Goal: Register for event/course

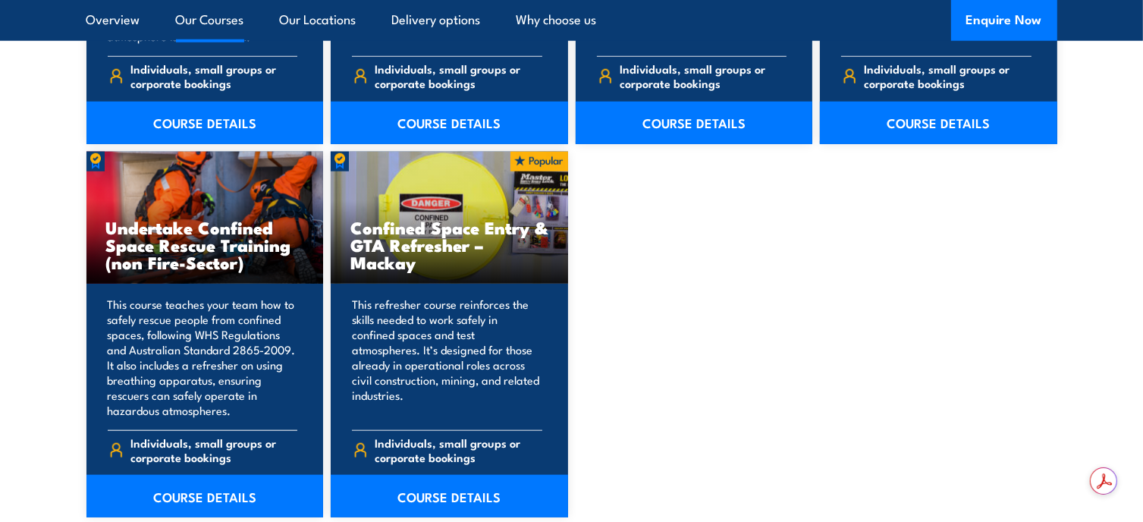
scroll to position [1593, 0]
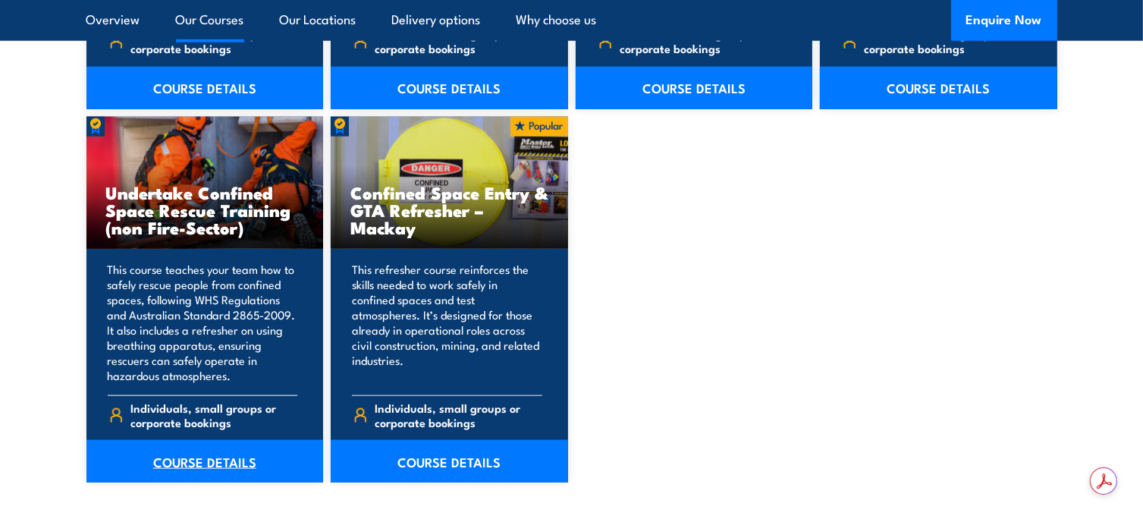
click at [213, 462] on link "COURSE DETAILS" at bounding box center [204, 461] width 237 height 42
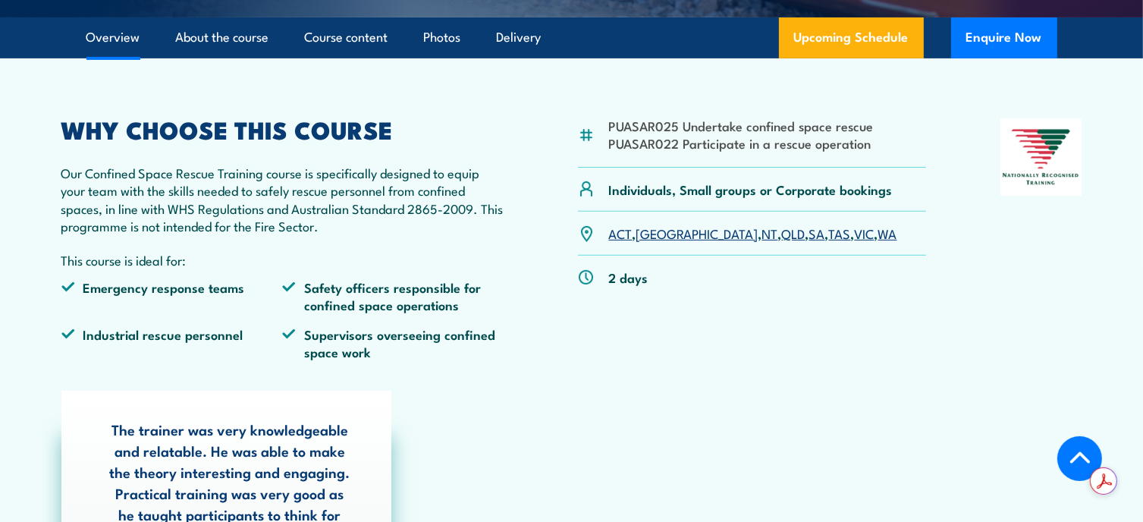
scroll to position [531, 0]
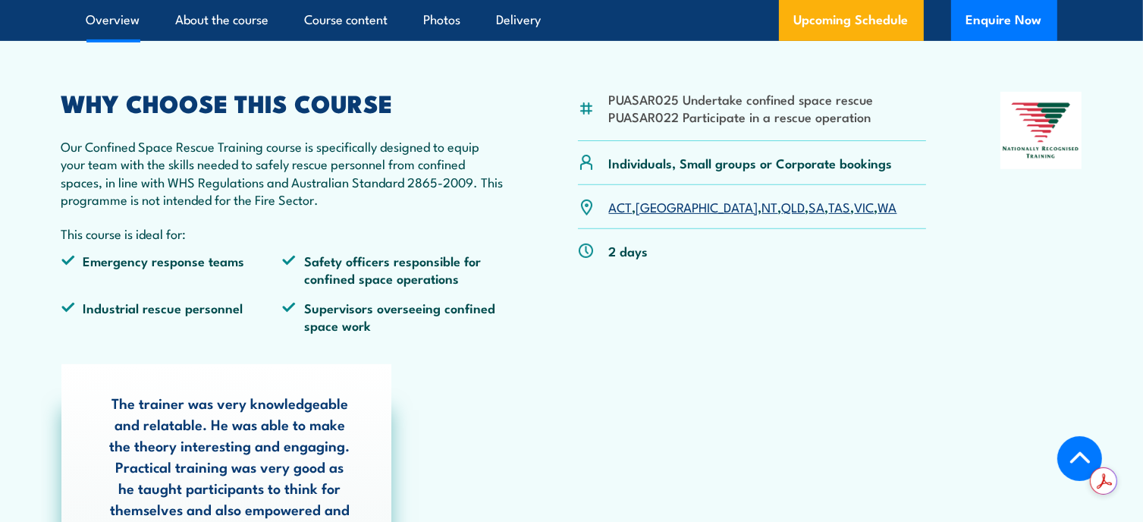
click at [809, 206] on link "SA" at bounding box center [817, 206] width 16 height 18
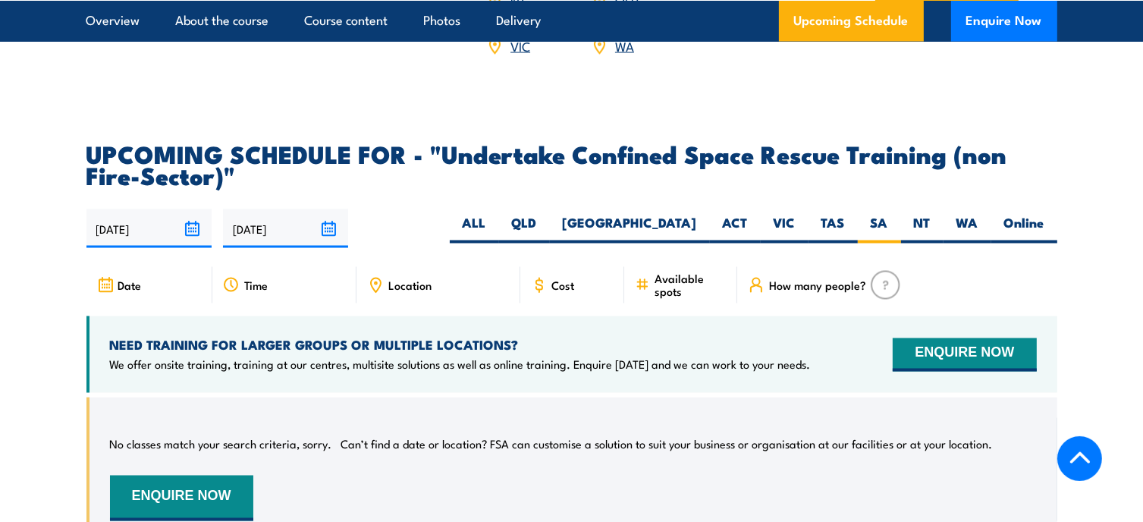
scroll to position [2583, 0]
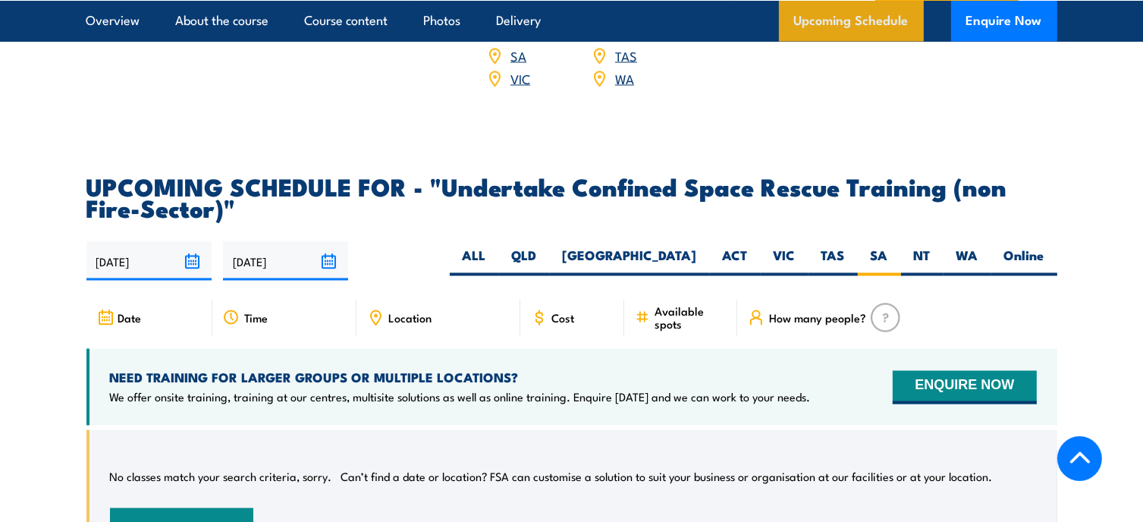
click at [829, 14] on link "Upcoming Schedule" at bounding box center [851, 20] width 145 height 41
